Goal: Register for event/course

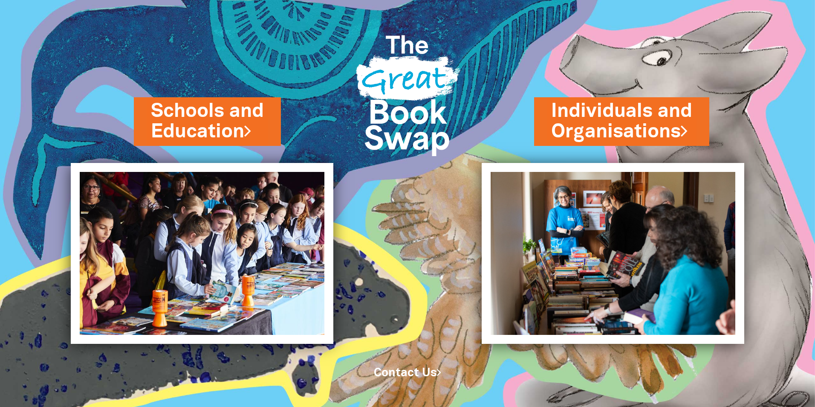
click at [601, 114] on link "Individuals and Organisations" at bounding box center [621, 121] width 141 height 47
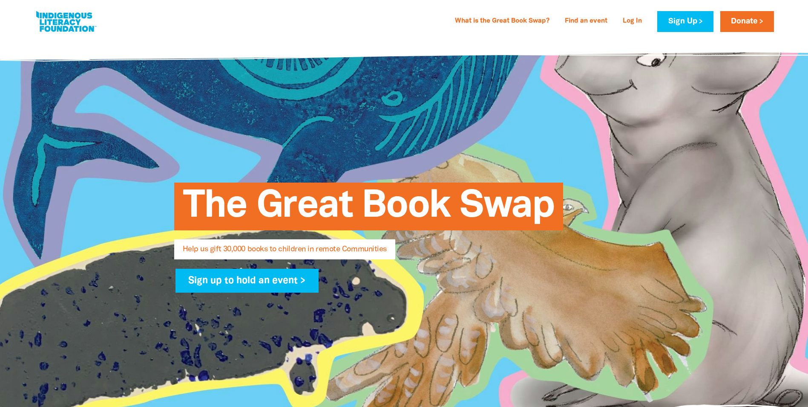
select select "AU"
click at [486, 20] on link "What is the Great Book Swap?" at bounding box center [502, 21] width 105 height 14
select select "AU"
